Goal: Obtain resource: Obtain resource

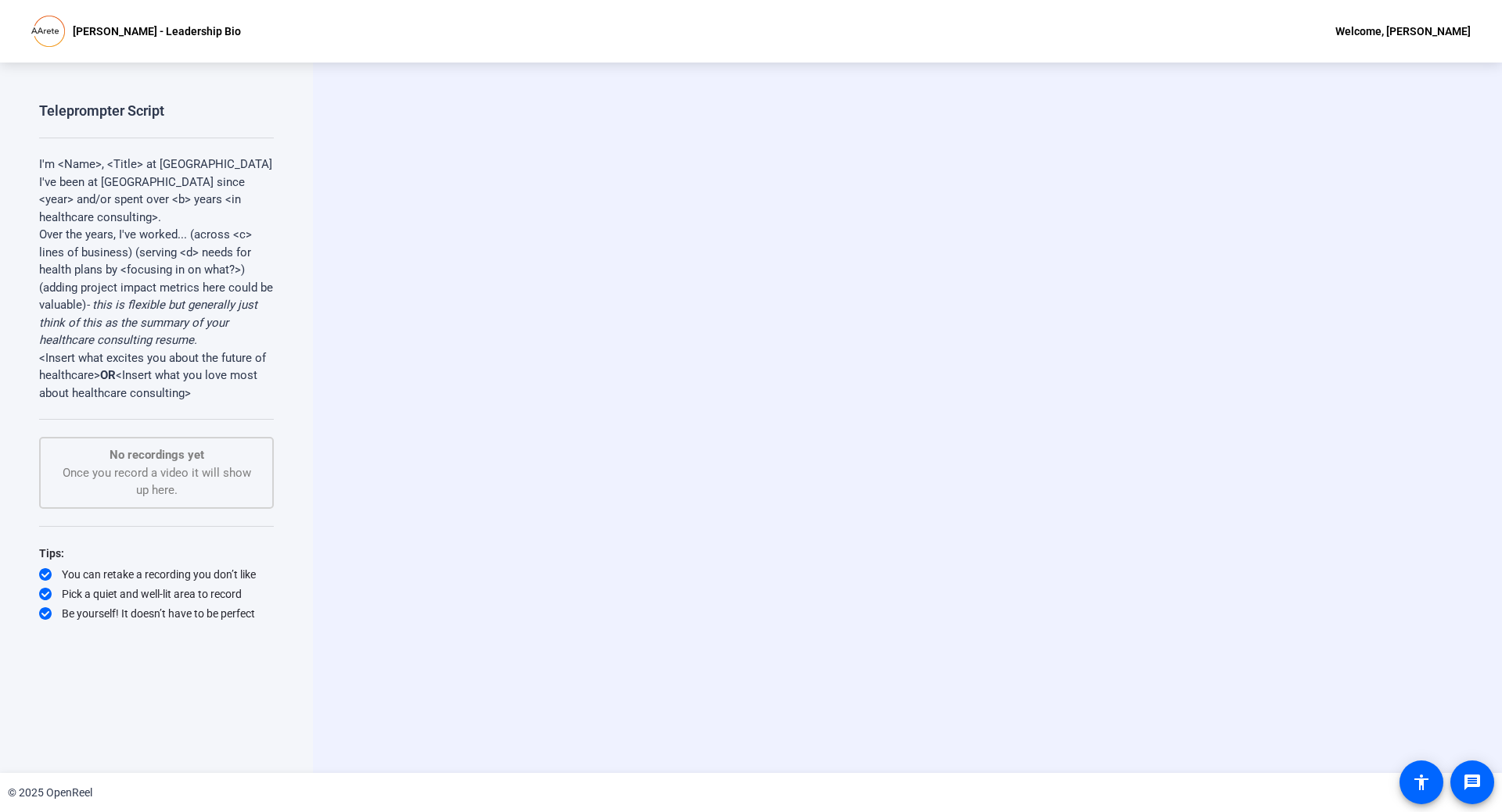
click at [93, 171] on p "I'm <Name>, <Title> at AArete" at bounding box center [156, 164] width 235 height 18
click at [87, 164] on p "I'm <Name>, <Title> at AArete" at bounding box center [156, 164] width 235 height 18
drag, startPoint x: 194, startPoint y: 397, endPoint x: 17, endPoint y: 162, distance: 294.2
click at [17, 162] on div "Teleprompter Script I'm <Name>, <Title> at [GEOGRAPHIC_DATA] I've been at [GEOG…" at bounding box center [156, 417] width 313 height 710
copy div "I'm <Name>, <Title> at [GEOGRAPHIC_DATA] I've been at [GEOGRAPHIC_DATA] since <…"
